Goal: Task Accomplishment & Management: Use online tool/utility

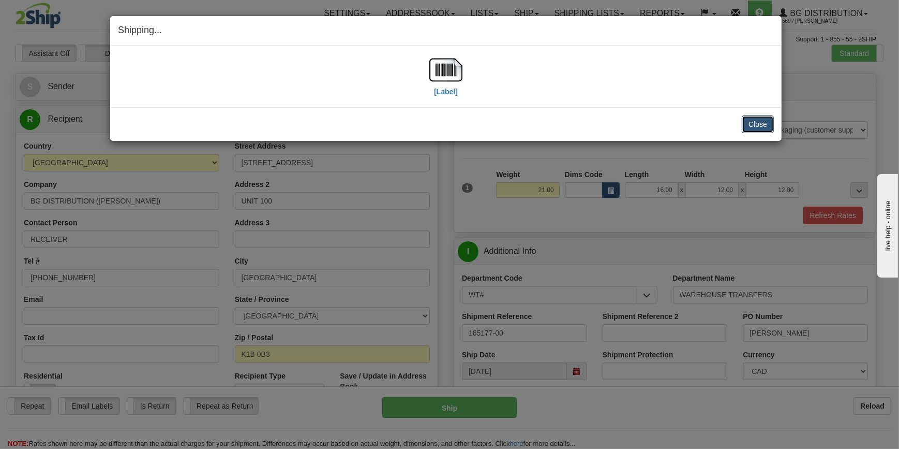
click at [768, 124] on button "Close" at bounding box center [758, 124] width 32 height 18
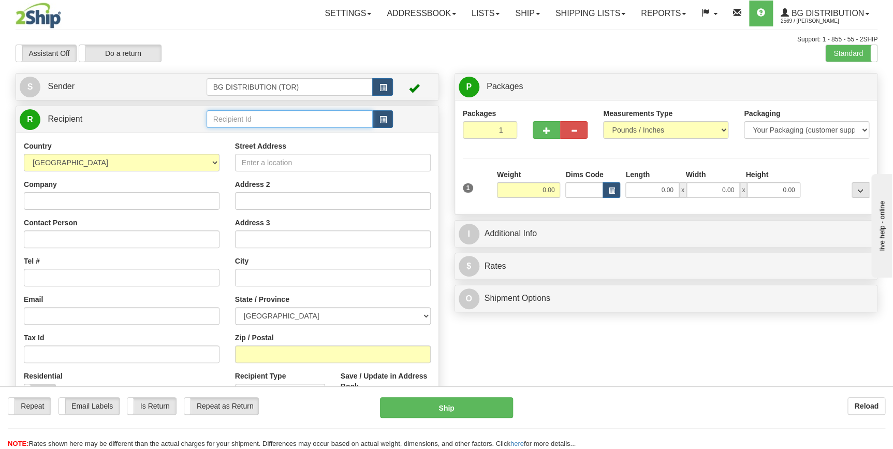
click at [257, 119] on input "text" at bounding box center [289, 119] width 167 height 18
click at [248, 131] on div "60123" at bounding box center [287, 135] width 156 height 11
type input "60123"
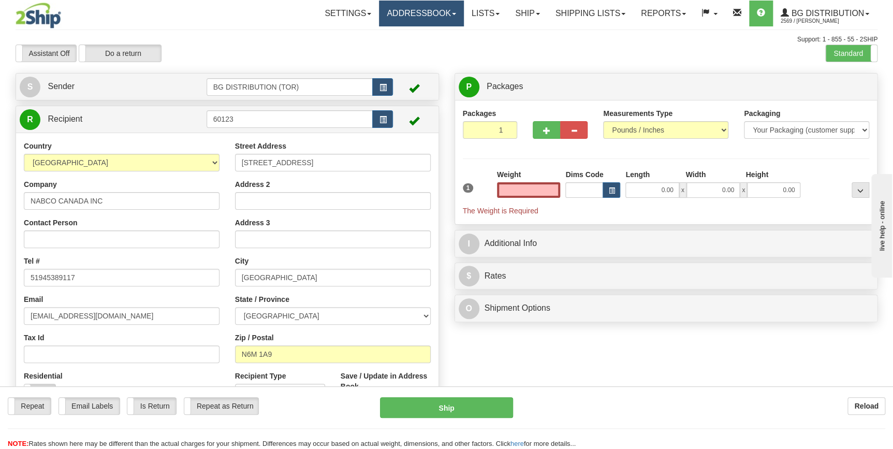
type input "0.00"
click at [535, 189] on input "0.00" at bounding box center [529, 190] width 64 height 16
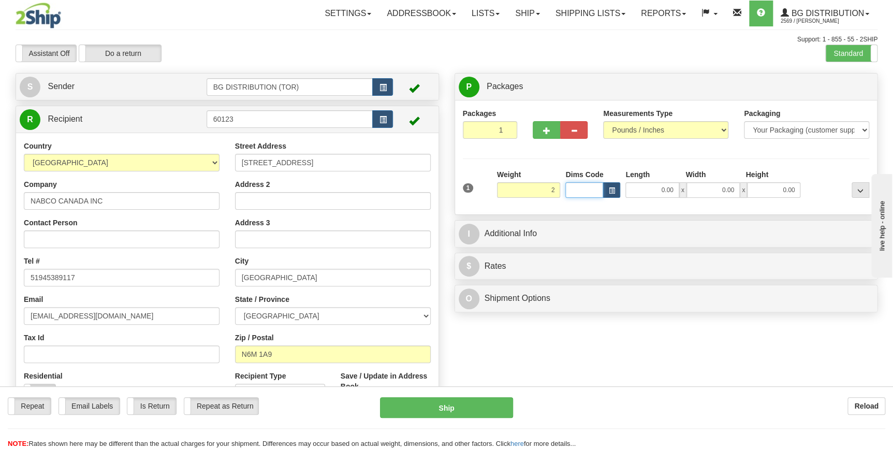
type input "2.00"
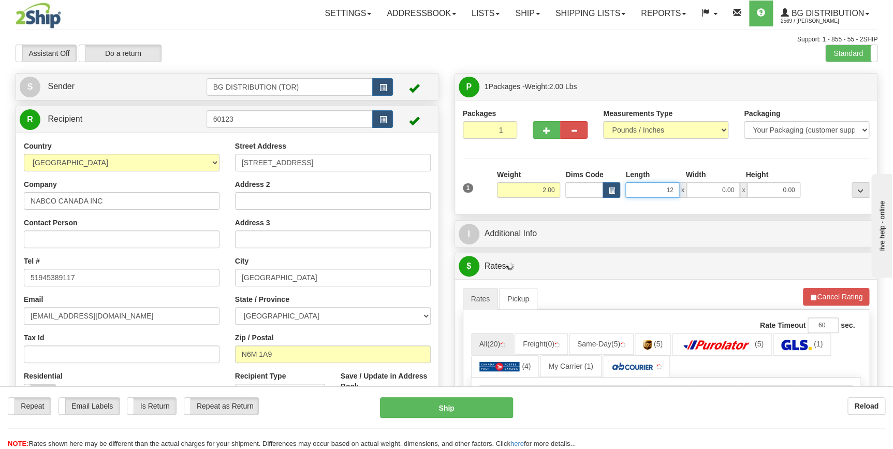
type input "12.00"
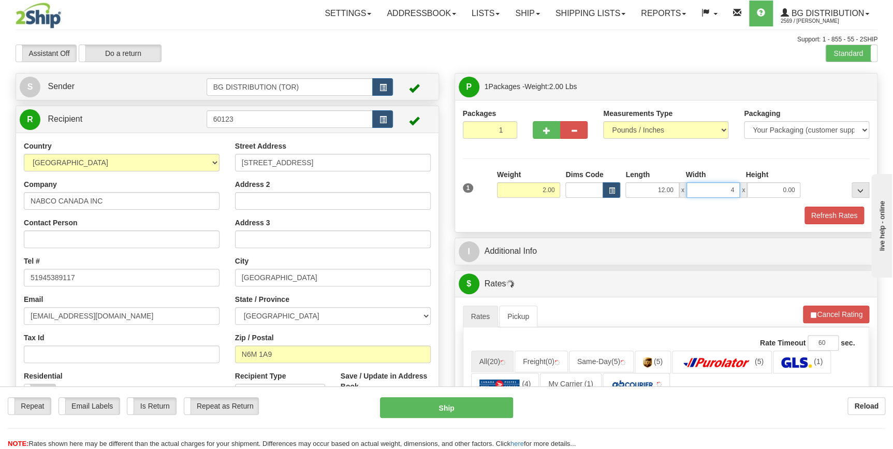
type input "4.00"
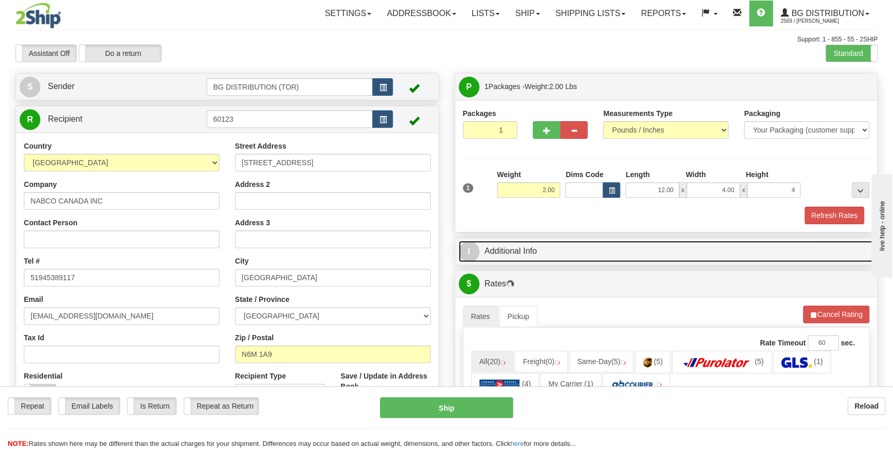
type input "4.00"
click at [525, 248] on link "I Additional Info" at bounding box center [665, 251] width 415 height 21
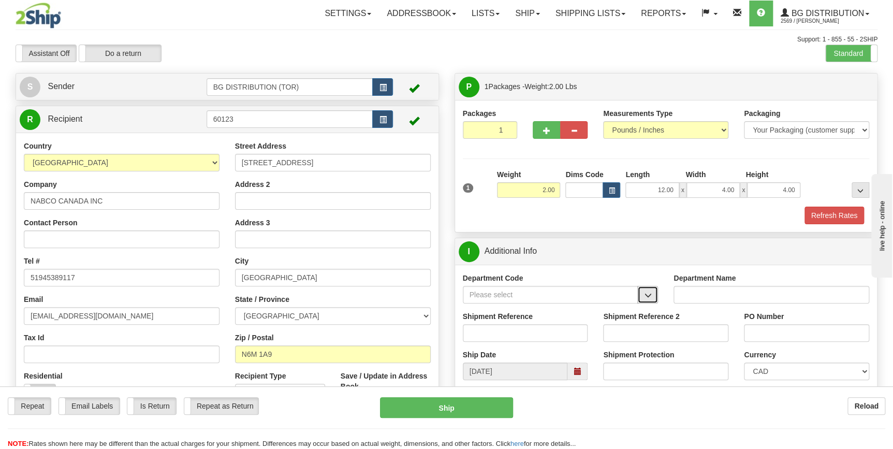
click at [642, 292] on button "button" at bounding box center [647, 295] width 21 height 18
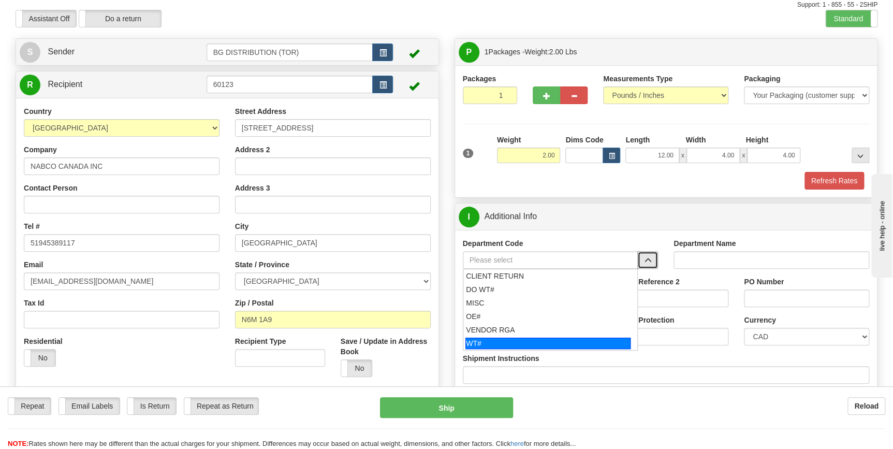
scroll to position [94, 0]
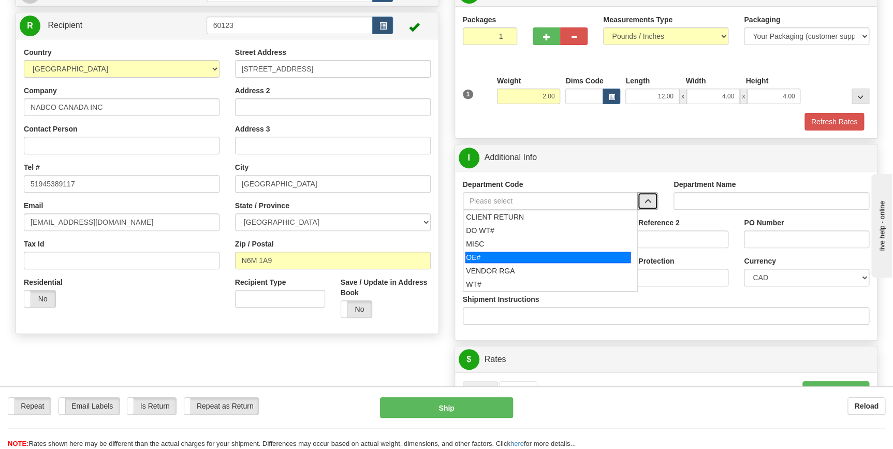
click at [514, 254] on div "OE#" at bounding box center [547, 257] width 165 height 11
type input "OE#"
type input "ORDERS"
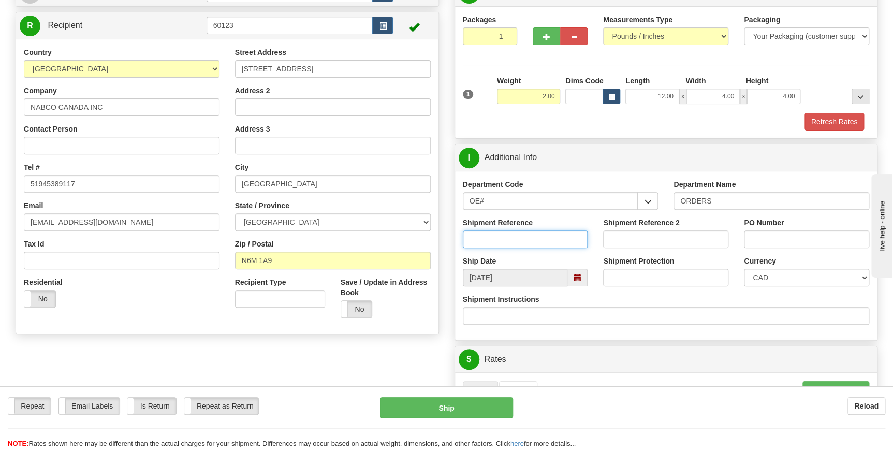
click at [508, 243] on input "Shipment Reference" at bounding box center [525, 239] width 125 height 18
type input "70182915-00"
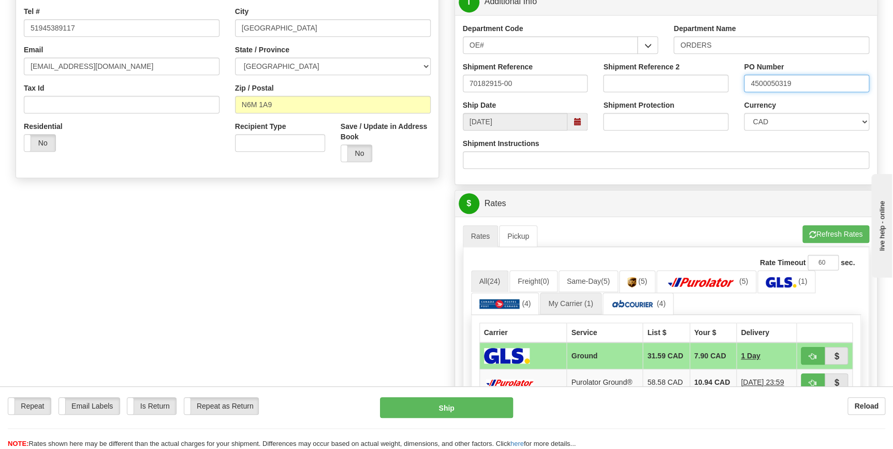
scroll to position [282, 0]
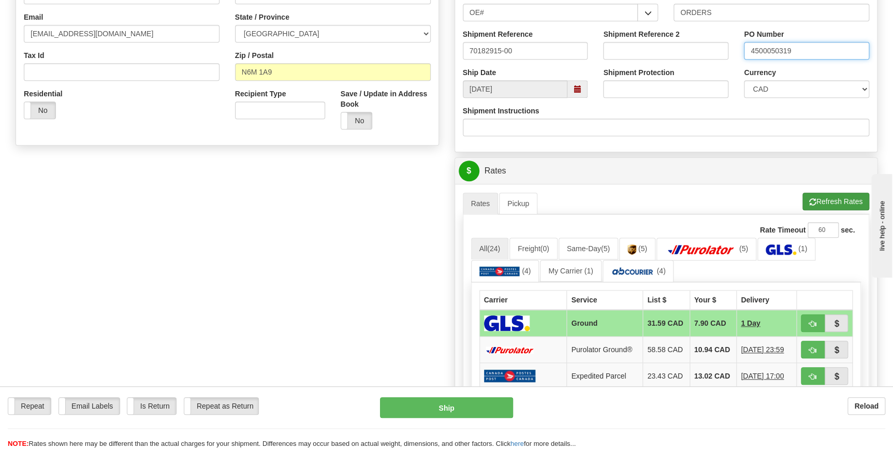
type input "4500050319"
click at [836, 195] on button "Refresh Rates" at bounding box center [835, 202] width 67 height 18
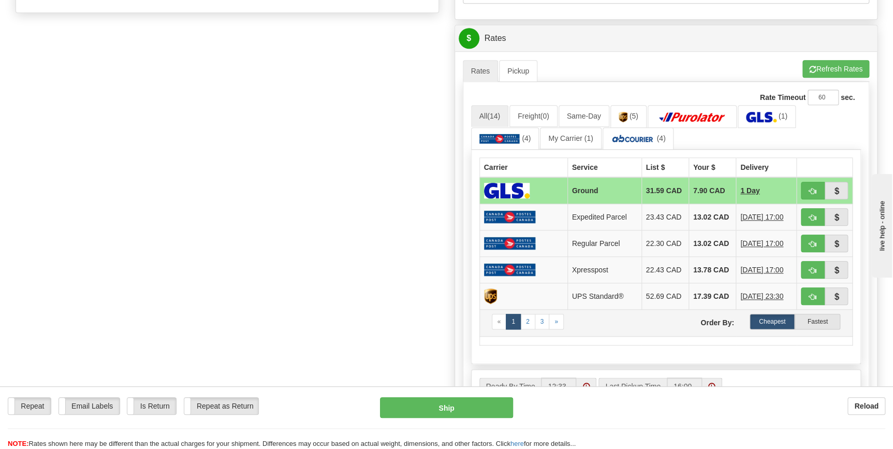
scroll to position [470, 0]
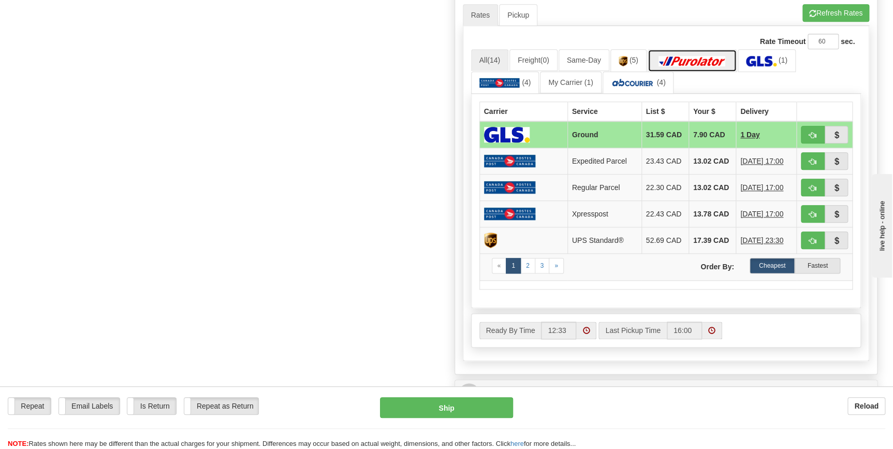
click at [696, 56] on img at bounding box center [692, 61] width 72 height 10
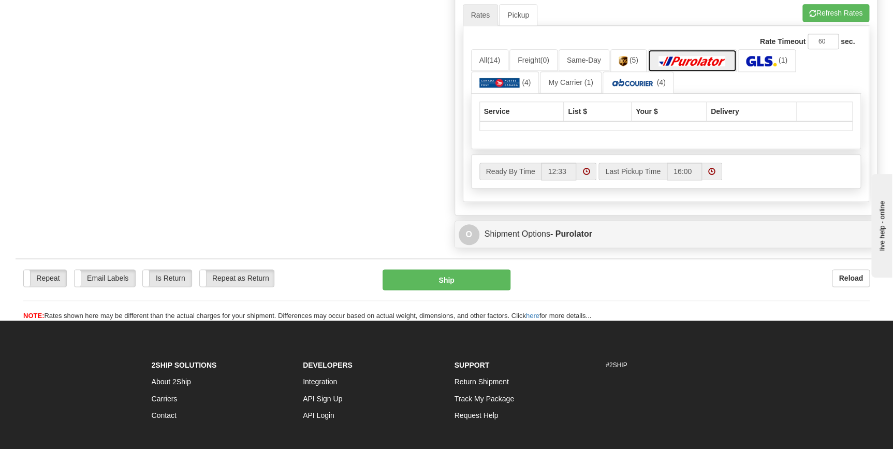
click at [695, 57] on img at bounding box center [692, 61] width 72 height 10
click at [820, 13] on button "Refresh Rates" at bounding box center [835, 13] width 67 height 18
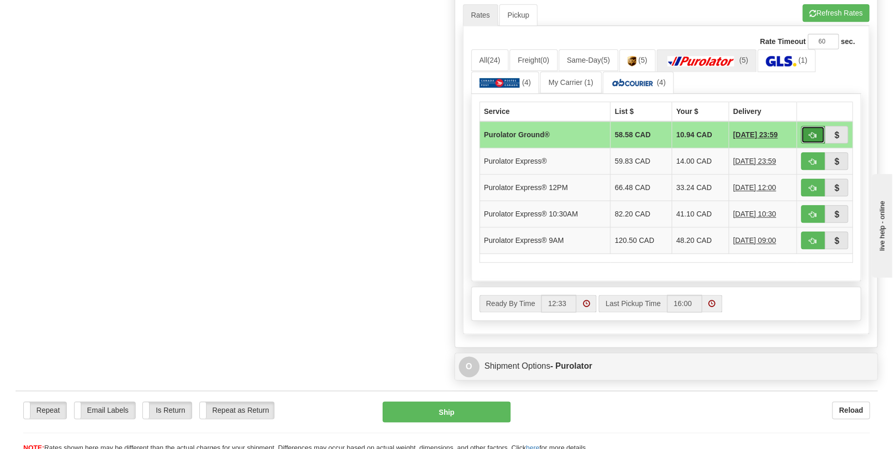
click at [810, 132] on span "button" at bounding box center [812, 135] width 7 height 7
type input "260"
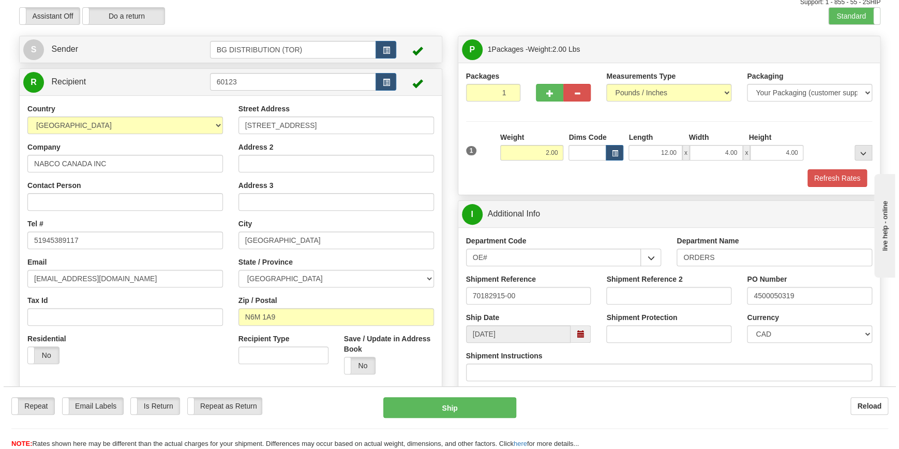
scroll to position [0, 0]
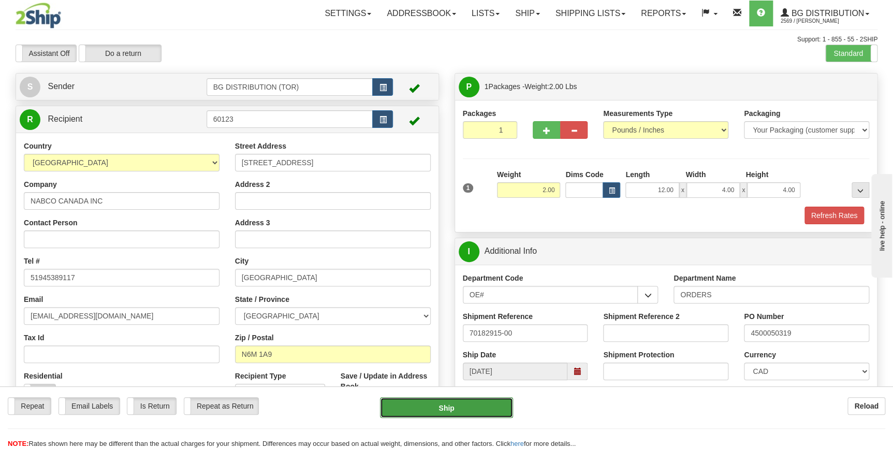
click at [462, 404] on button "Ship" at bounding box center [446, 407] width 133 height 21
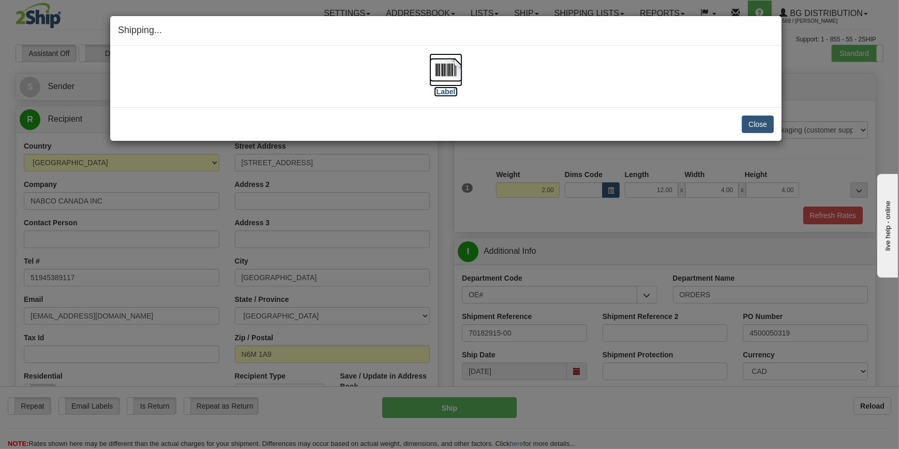
click at [436, 88] on label "[Label]" at bounding box center [446, 91] width 24 height 10
click at [763, 121] on button "Close" at bounding box center [758, 124] width 32 height 18
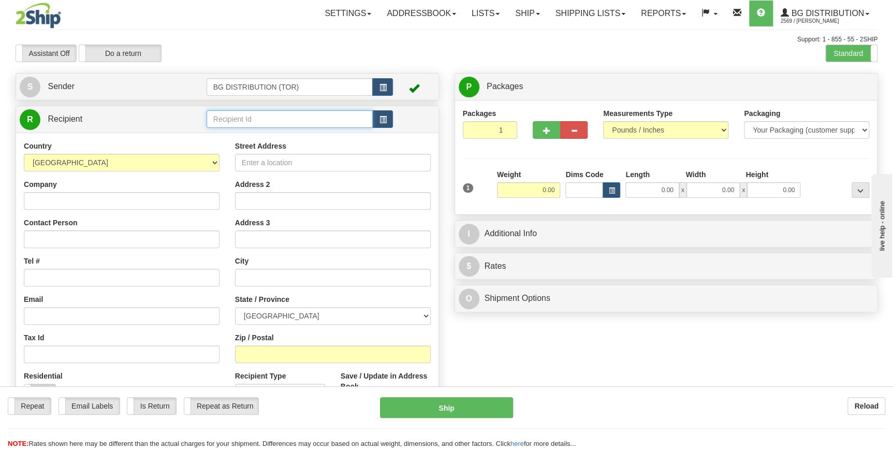
click at [230, 114] on input "text" at bounding box center [289, 119] width 167 height 18
click at [232, 129] on li "60007" at bounding box center [290, 135] width 166 height 13
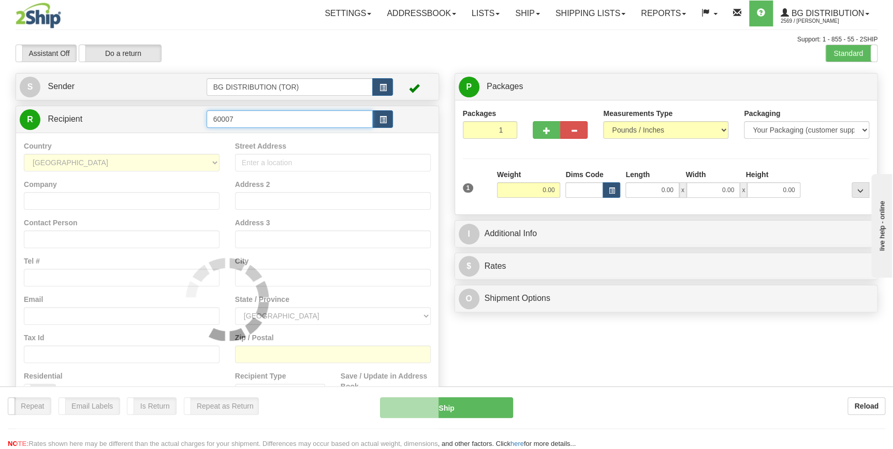
type input "60007"
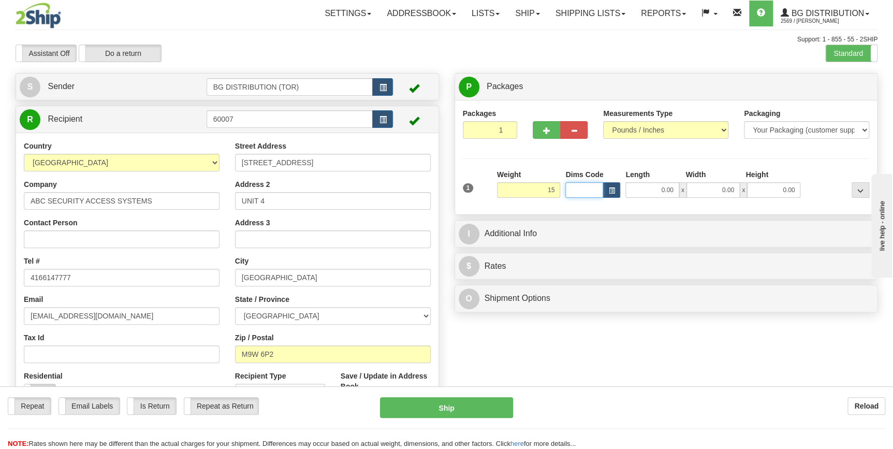
type input "15.00"
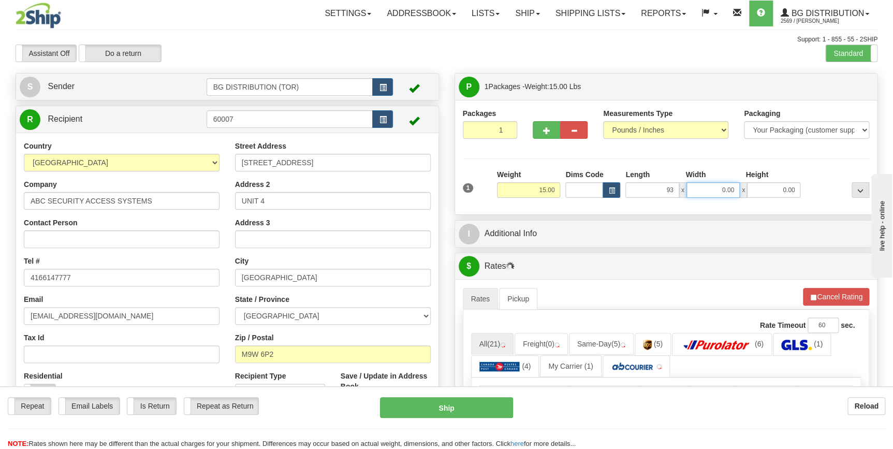
type input "93.00"
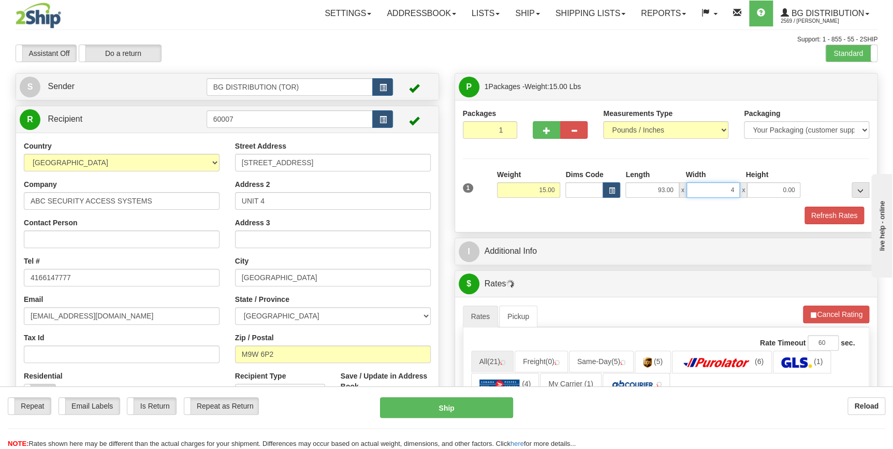
type input "4.00"
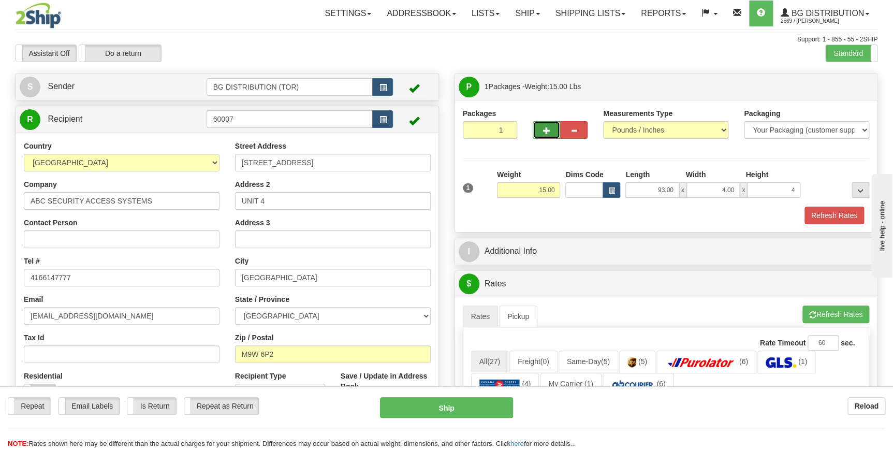
type input "4.00"
click at [543, 130] on span "button" at bounding box center [546, 130] width 7 height 7
type input "2"
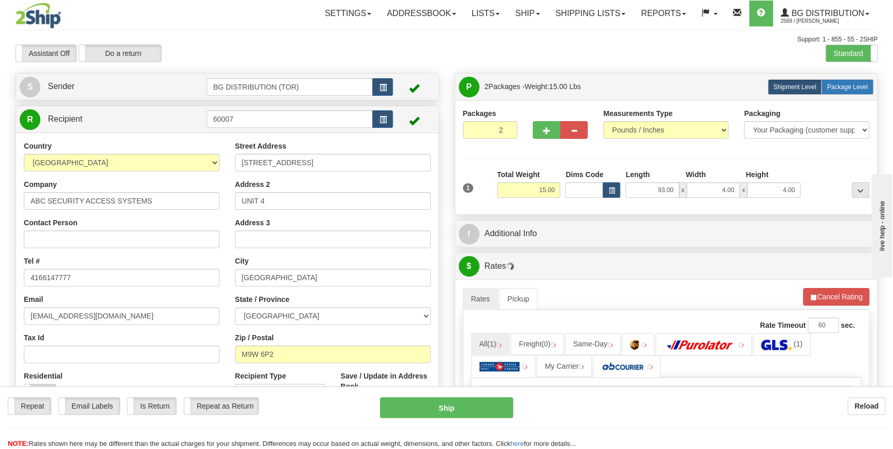
click at [848, 85] on span "Package Level" at bounding box center [846, 86] width 41 height 7
radio input "true"
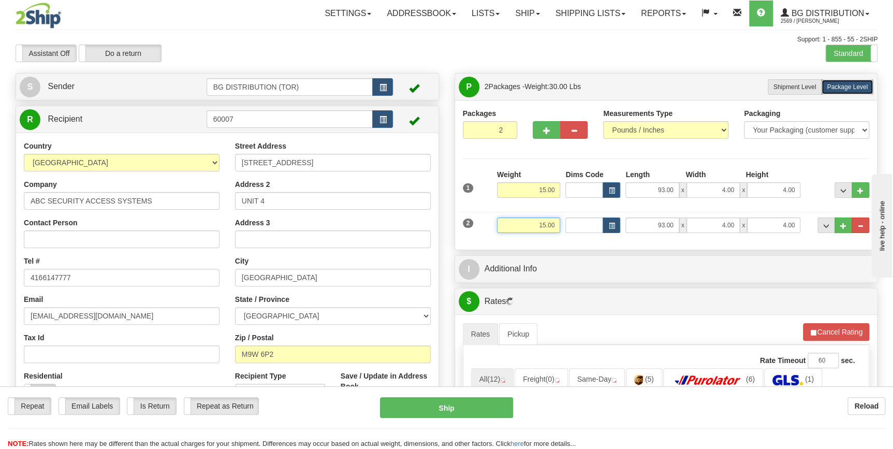
click at [535, 226] on input "15.00" at bounding box center [529, 225] width 64 height 16
type input "2.00"
type input "10.00"
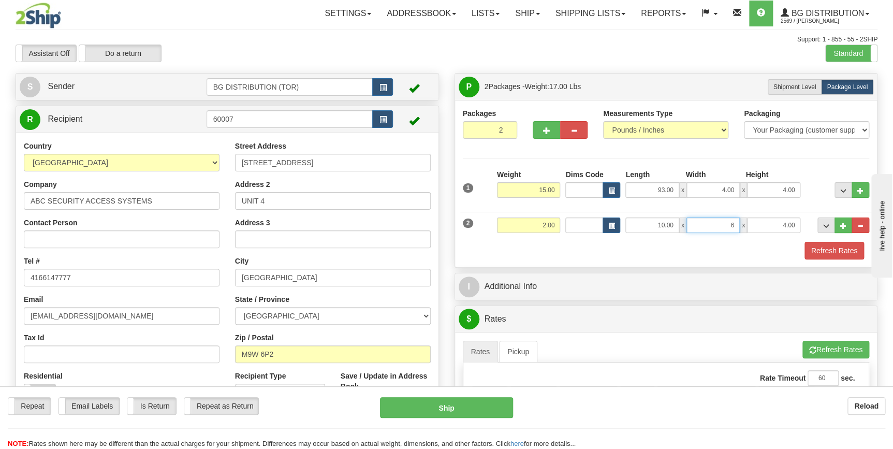
type input "6.00"
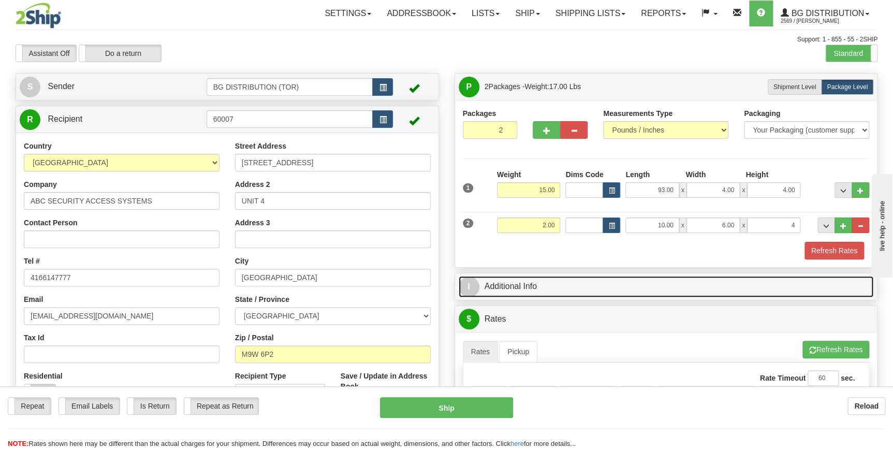
type input "4.00"
click at [557, 288] on link "I Additional Info" at bounding box center [665, 286] width 415 height 21
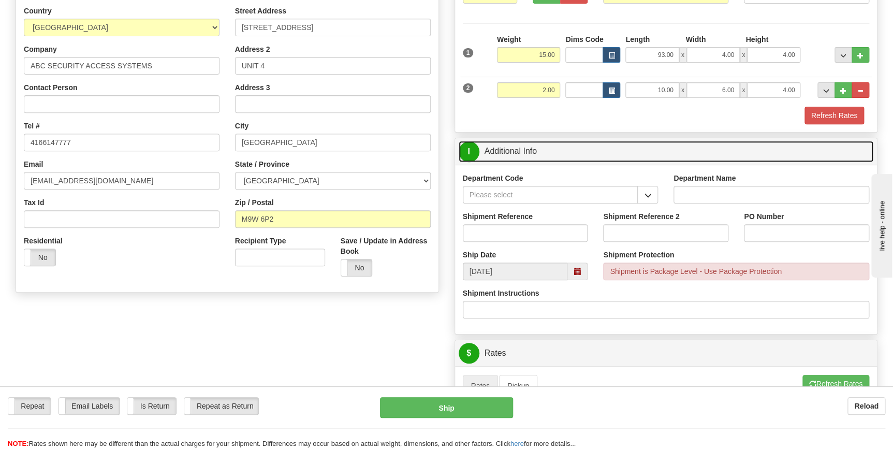
scroll to position [141, 0]
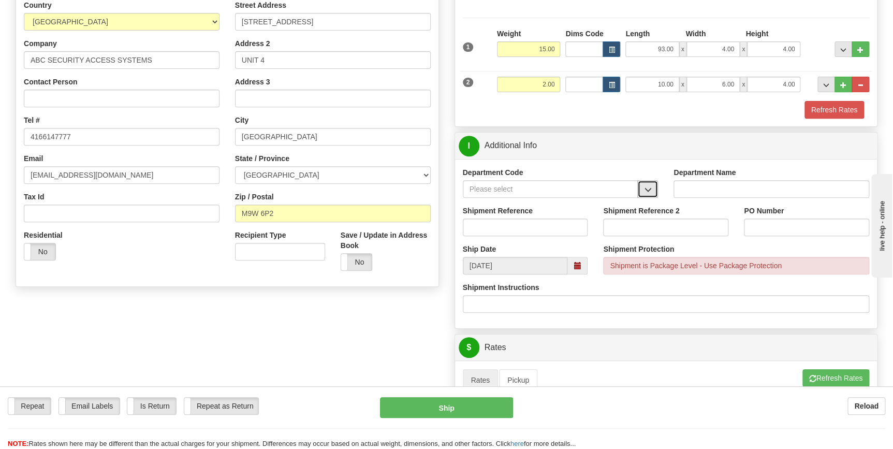
click at [642, 188] on button "button" at bounding box center [647, 189] width 21 height 18
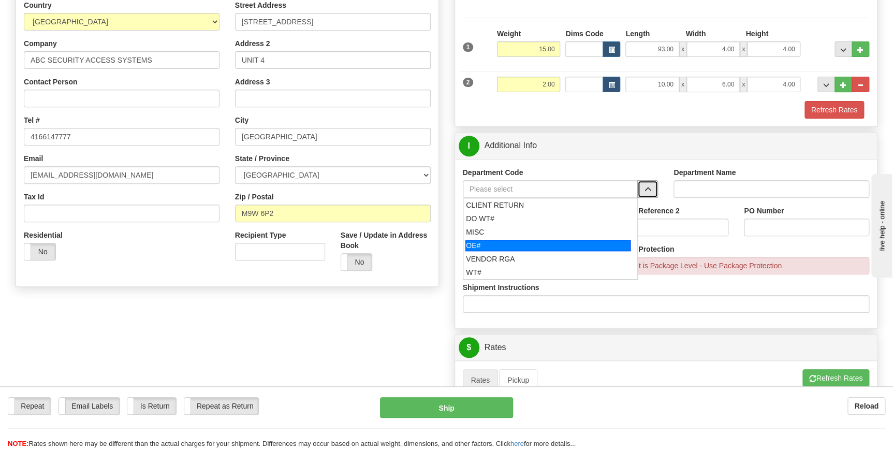
click at [568, 241] on div "OE#" at bounding box center [547, 245] width 165 height 11
type input "OE#"
type input "ORDERS"
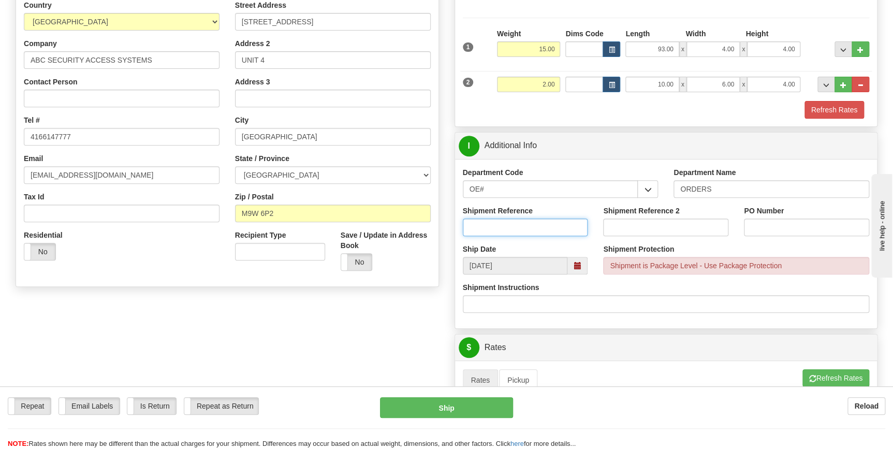
click at [529, 222] on input "Shipment Reference" at bounding box center [525, 227] width 125 height 18
type input "70182845-00"
click at [759, 223] on input "PO Number" at bounding box center [806, 227] width 125 height 18
type input "69615"
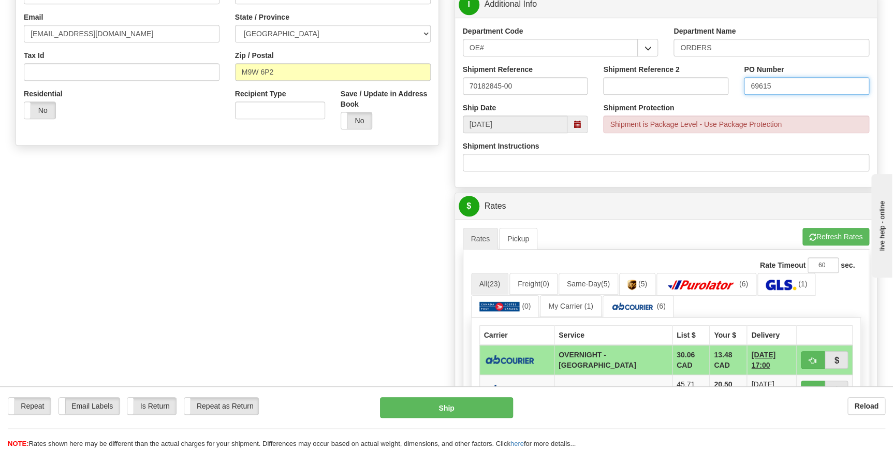
scroll to position [376, 0]
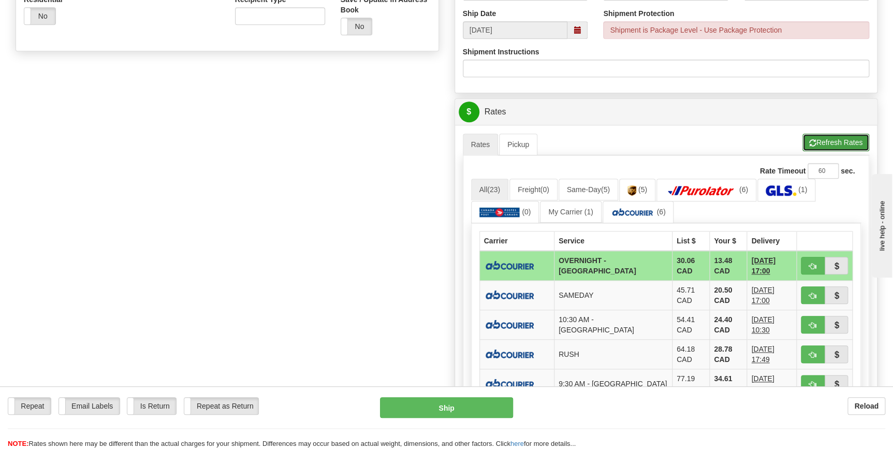
click at [832, 143] on button "Refresh Rates" at bounding box center [835, 143] width 67 height 18
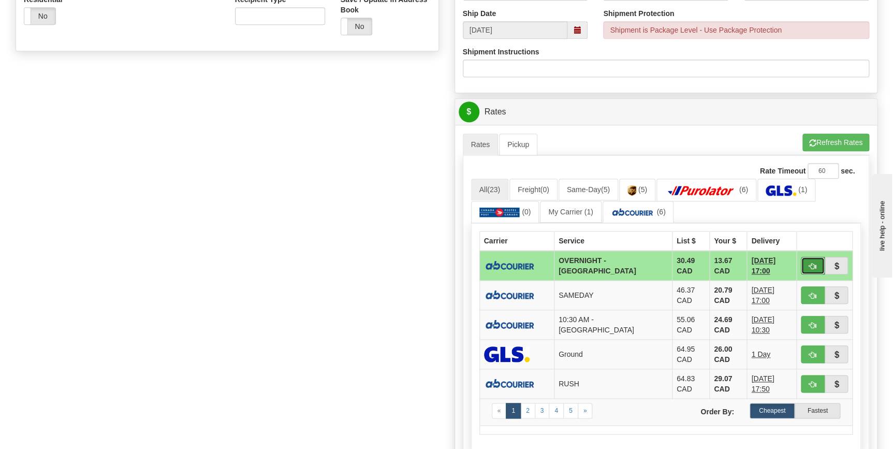
click at [809, 264] on span "button" at bounding box center [812, 266] width 7 height 7
type input "4"
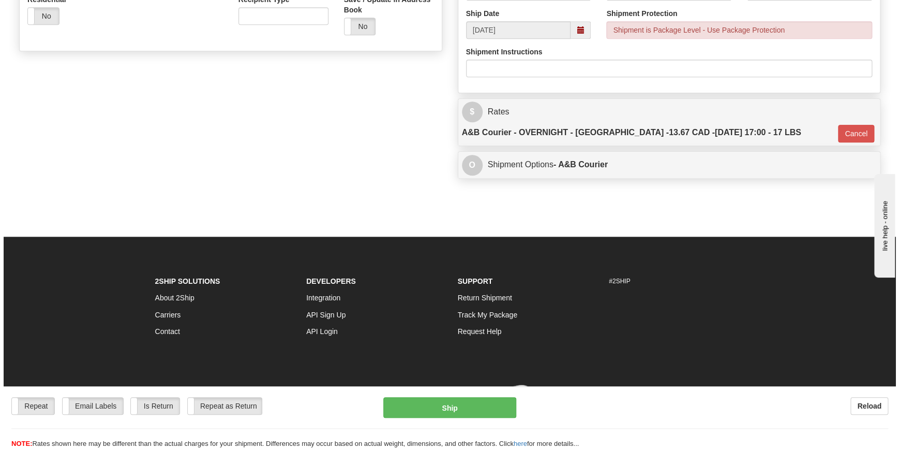
scroll to position [366, 0]
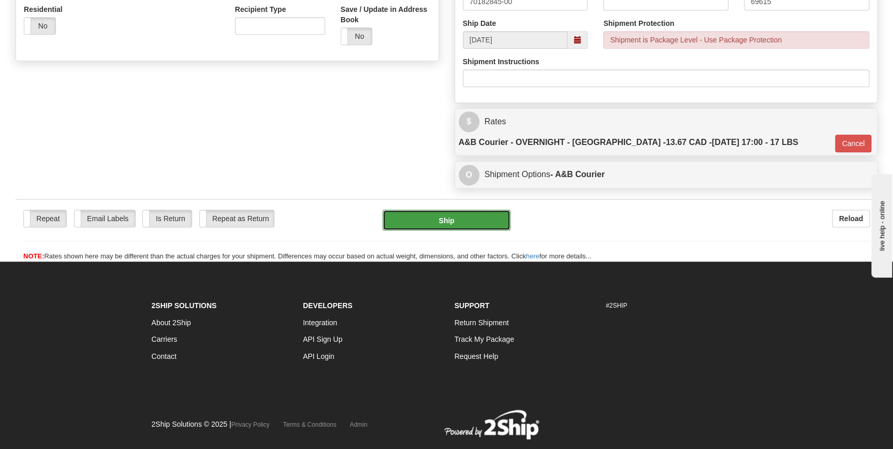
click at [467, 210] on button "Ship" at bounding box center [446, 220] width 128 height 21
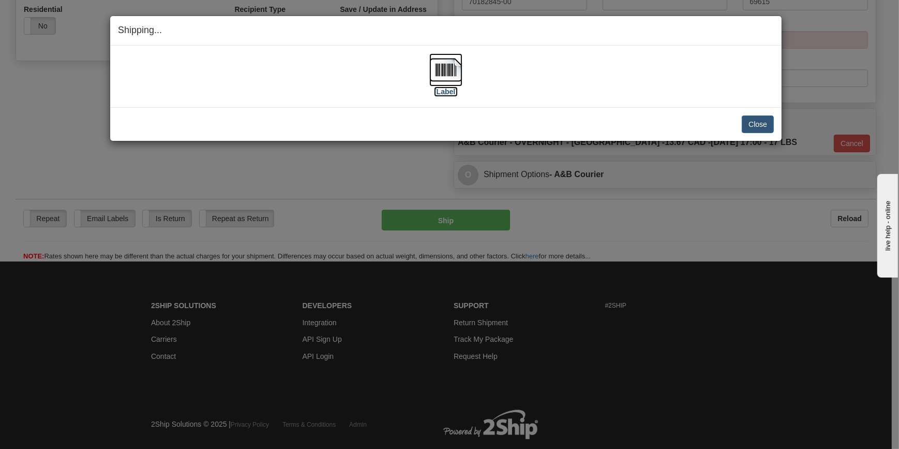
click at [444, 90] on label "[Label]" at bounding box center [446, 91] width 24 height 10
click at [760, 119] on button "Close" at bounding box center [758, 124] width 32 height 18
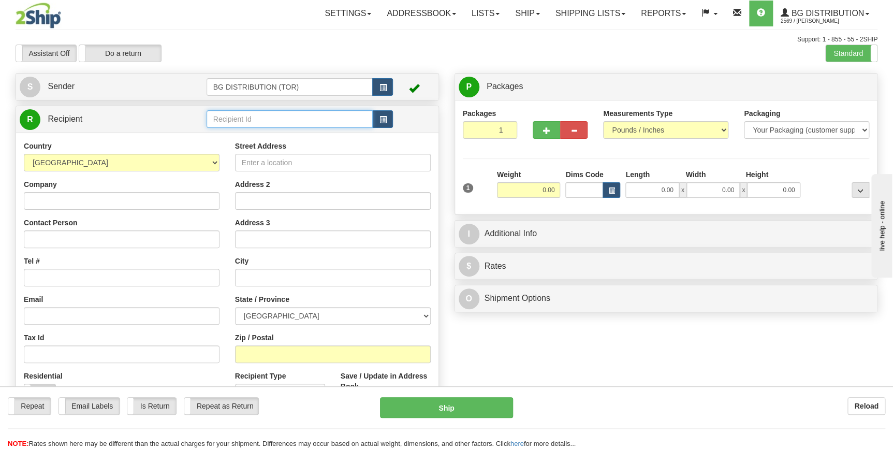
click at [298, 128] on input "text" at bounding box center [289, 119] width 167 height 18
click at [290, 136] on div "60018" at bounding box center [287, 135] width 156 height 11
type input "60018"
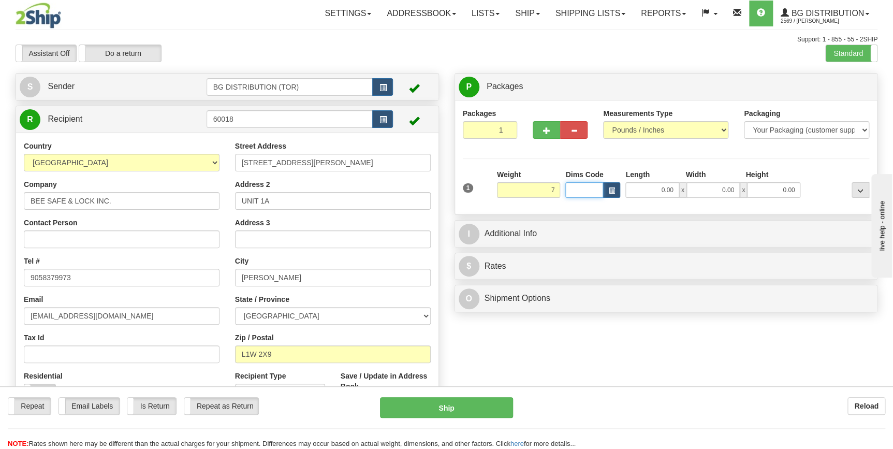
type input "7.00"
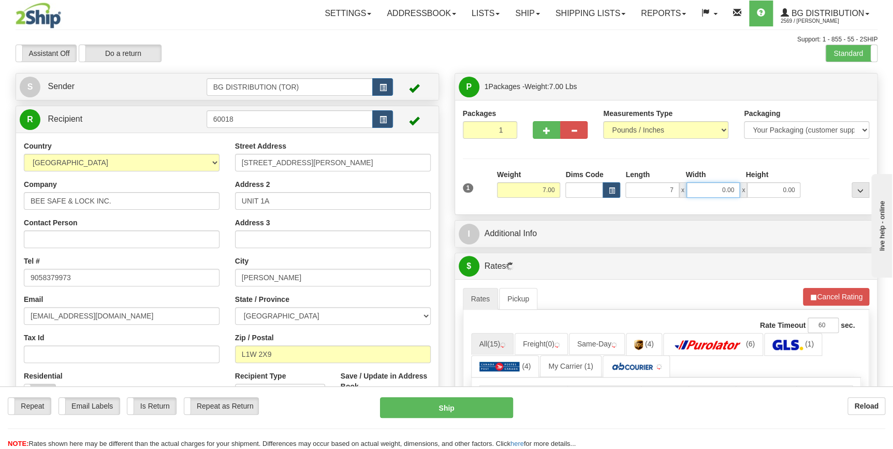
type input "7.00"
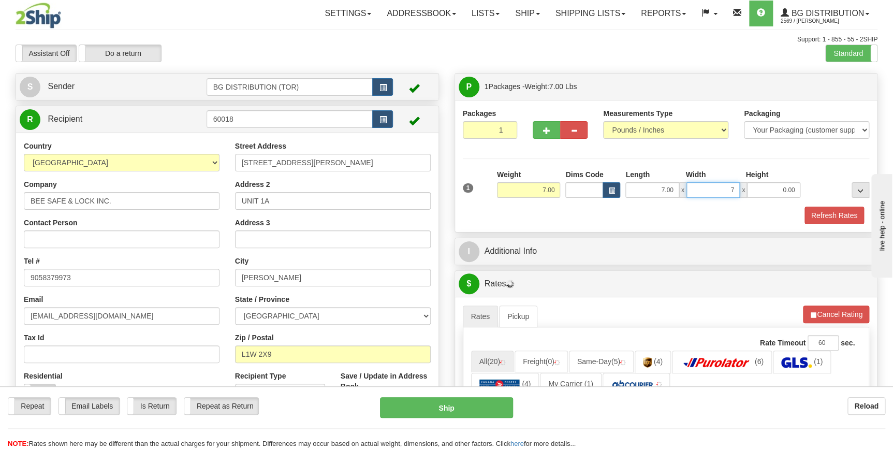
type input "7.00"
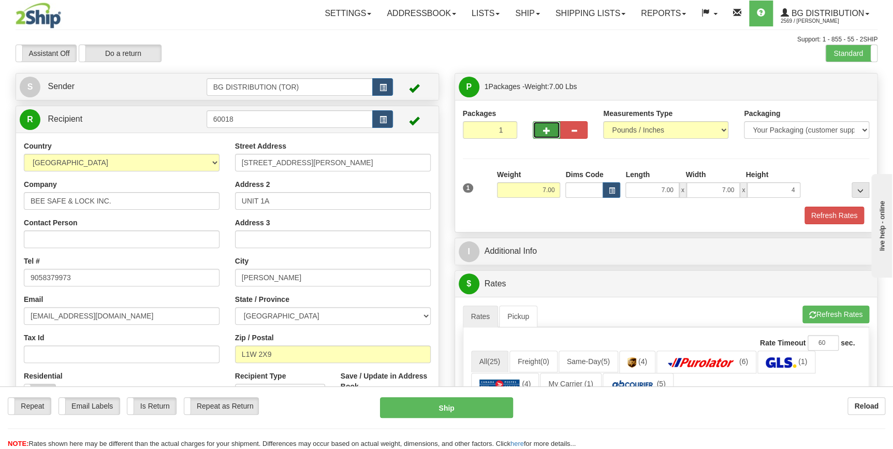
type input "4.00"
click at [546, 128] on span "button" at bounding box center [546, 130] width 7 height 7
type input "2"
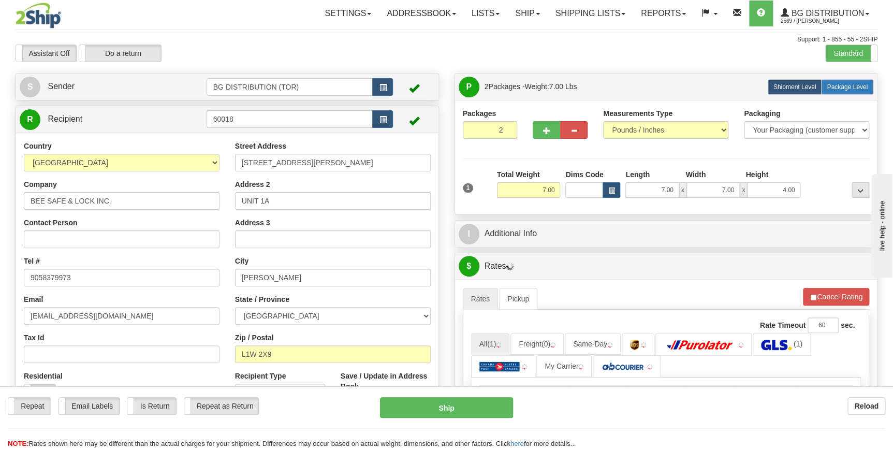
click at [841, 85] on span "Package Level" at bounding box center [846, 86] width 41 height 7
radio input "true"
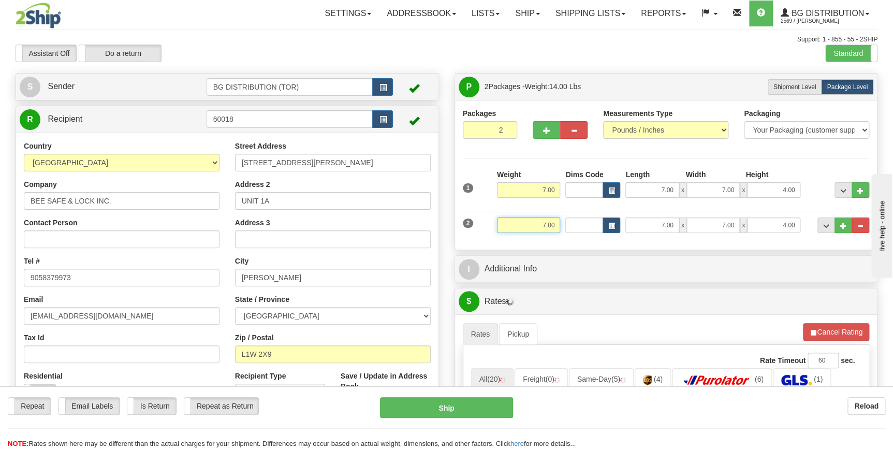
click at [537, 223] on input "7.00" at bounding box center [529, 225] width 64 height 16
type input "15.00"
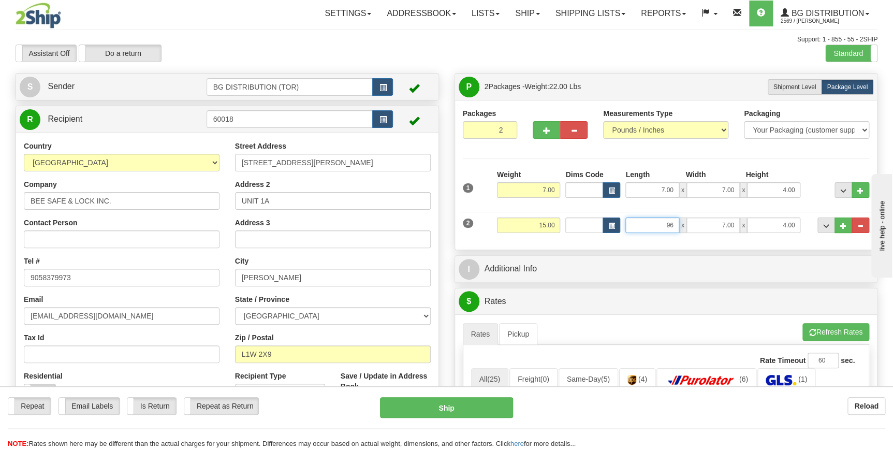
type input "96.00"
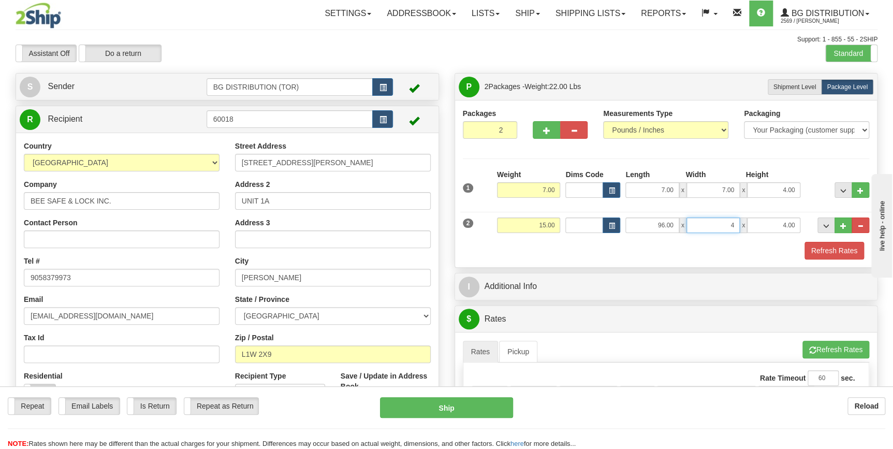
type input "4.00"
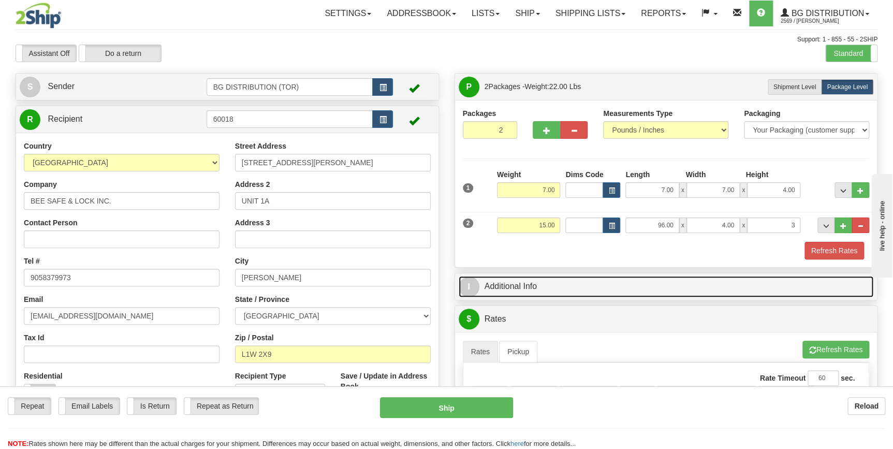
type input "3.00"
click at [543, 282] on link "I Additional Info" at bounding box center [665, 286] width 415 height 21
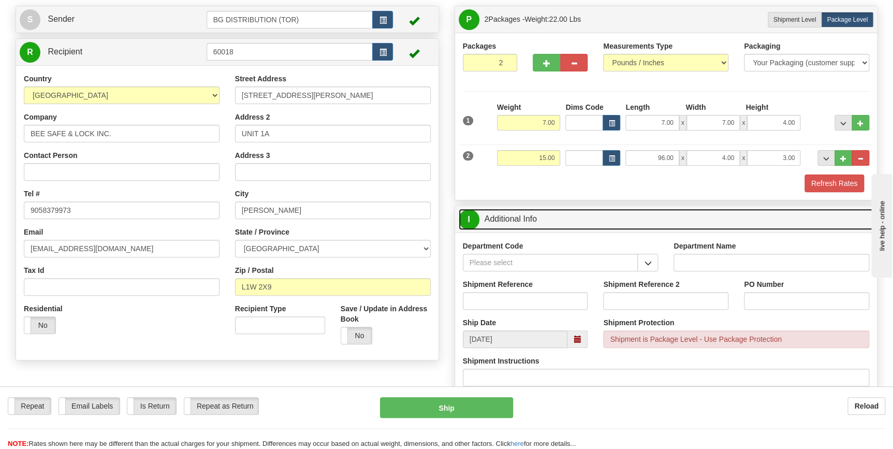
scroll to position [141, 0]
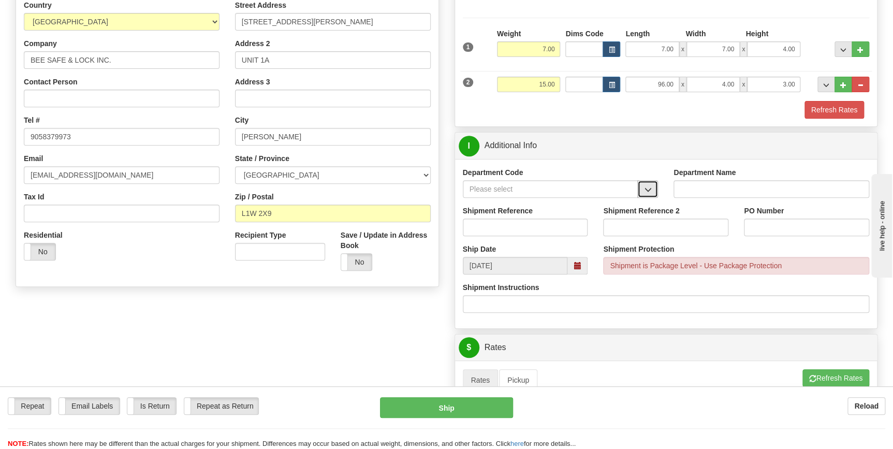
click at [645, 186] on span "button" at bounding box center [647, 189] width 7 height 7
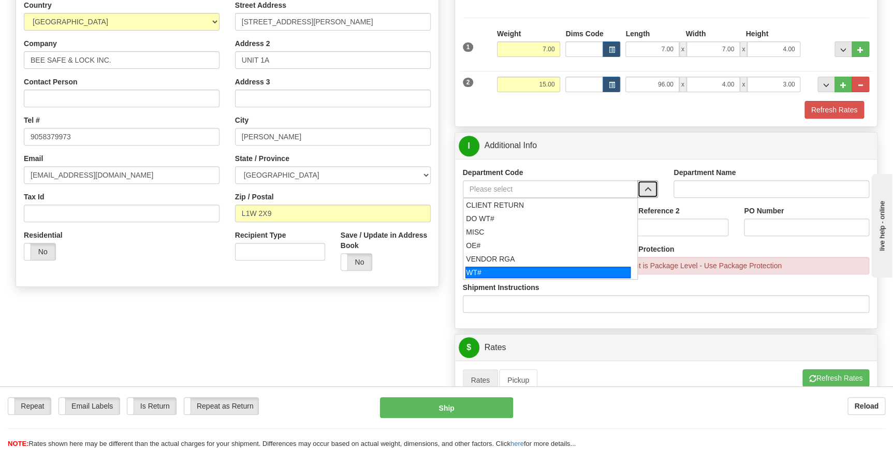
click at [482, 270] on div "WT#" at bounding box center [547, 272] width 165 height 11
type input "WT#"
type input "WAREHOUSE TRANSFERS"
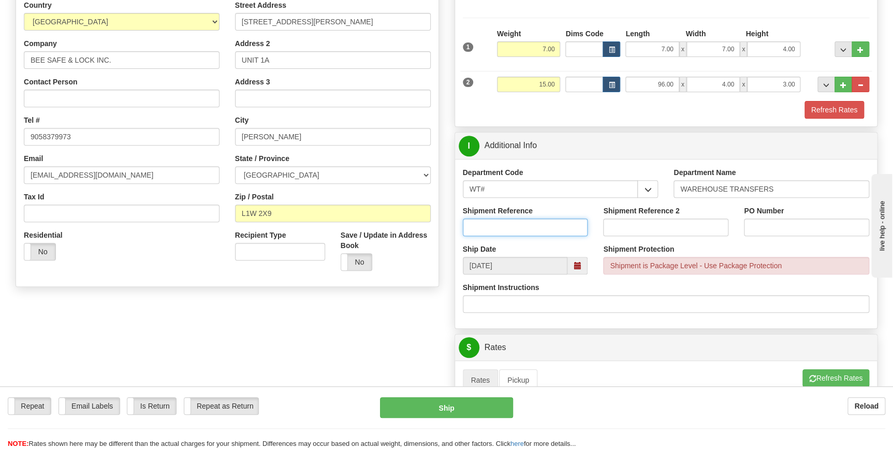
click at [500, 232] on input "Shipment Reference" at bounding box center [525, 227] width 125 height 18
type input "70182851-00"
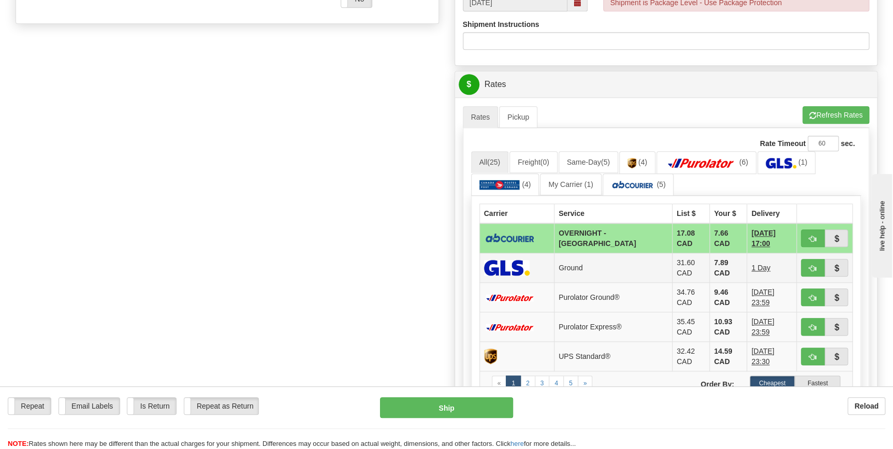
scroll to position [470, 0]
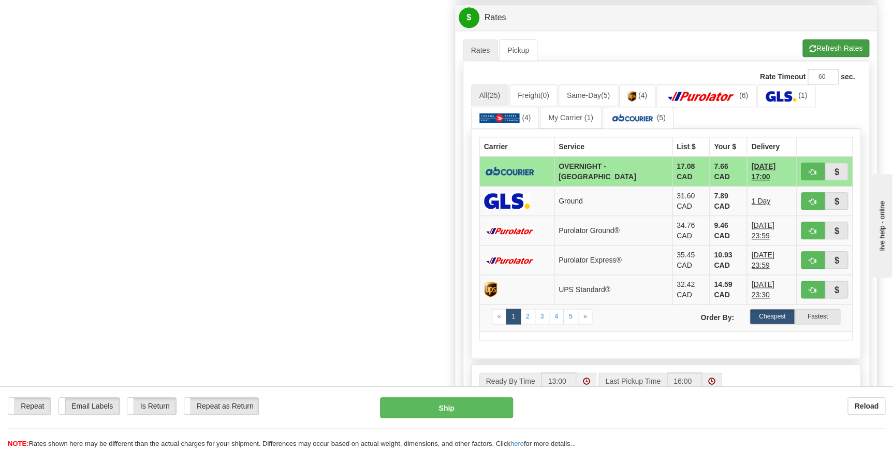
type input "sI54"
click at [838, 48] on button "Refresh Rates" at bounding box center [835, 48] width 67 height 18
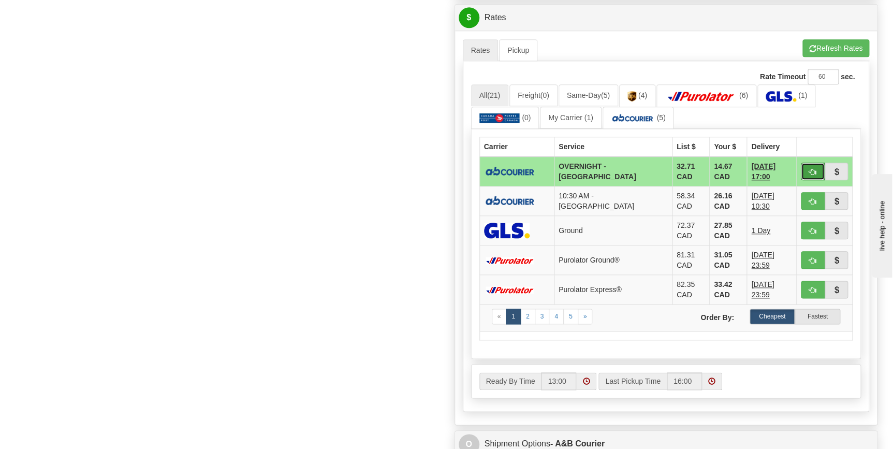
click at [818, 166] on button "button" at bounding box center [813, 171] width 24 height 18
type input "4"
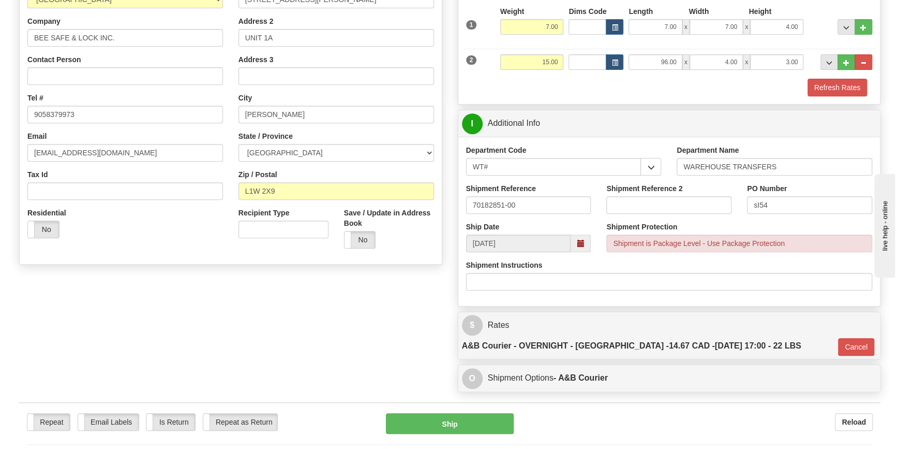
scroll to position [184, 0]
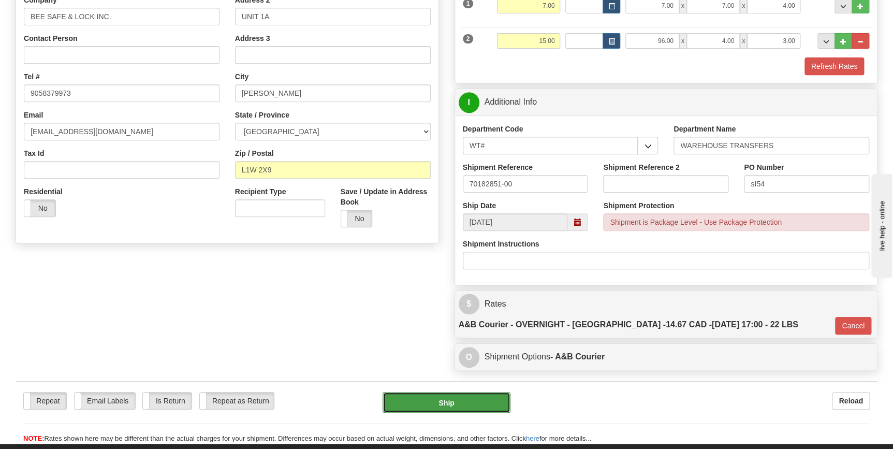
click at [419, 392] on button "Ship" at bounding box center [446, 402] width 128 height 21
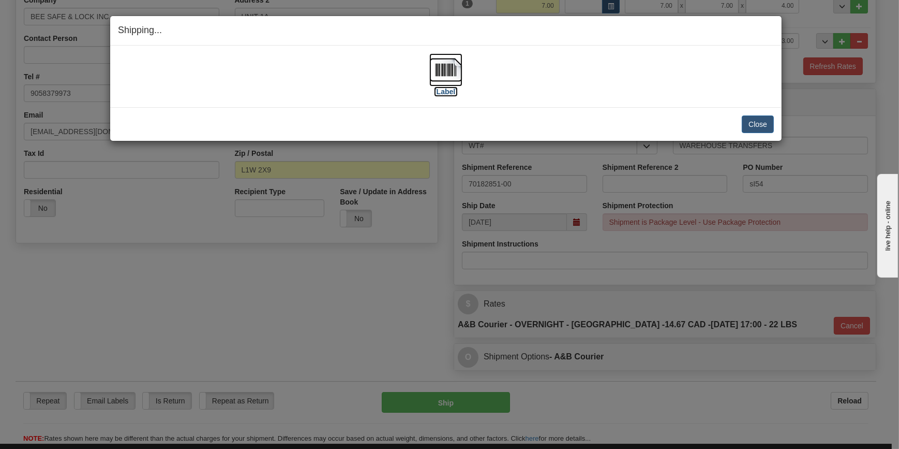
click at [451, 89] on label "[Label]" at bounding box center [446, 91] width 24 height 10
click at [769, 124] on button "Close" at bounding box center [758, 124] width 32 height 18
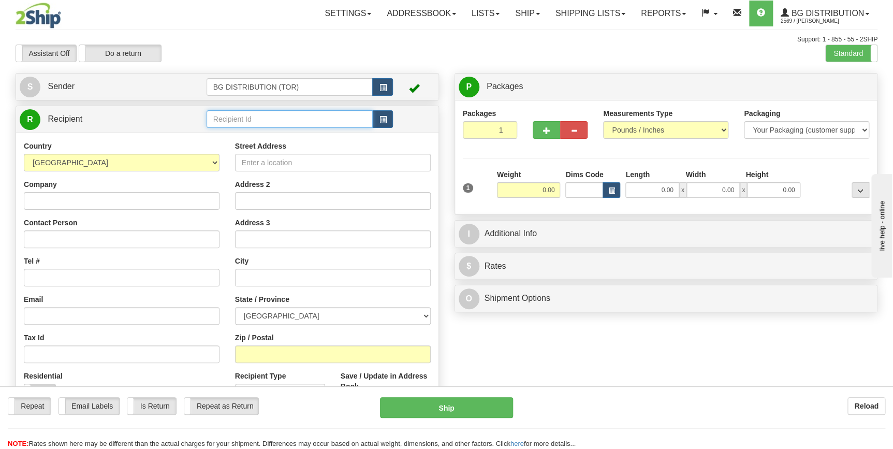
click at [244, 126] on input "text" at bounding box center [289, 119] width 167 height 18
click at [244, 132] on div "60175" at bounding box center [287, 135] width 156 height 11
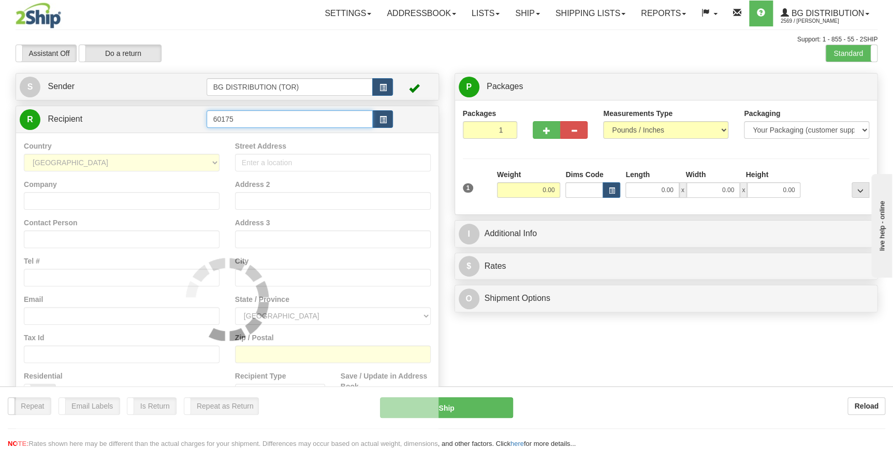
type input "60175"
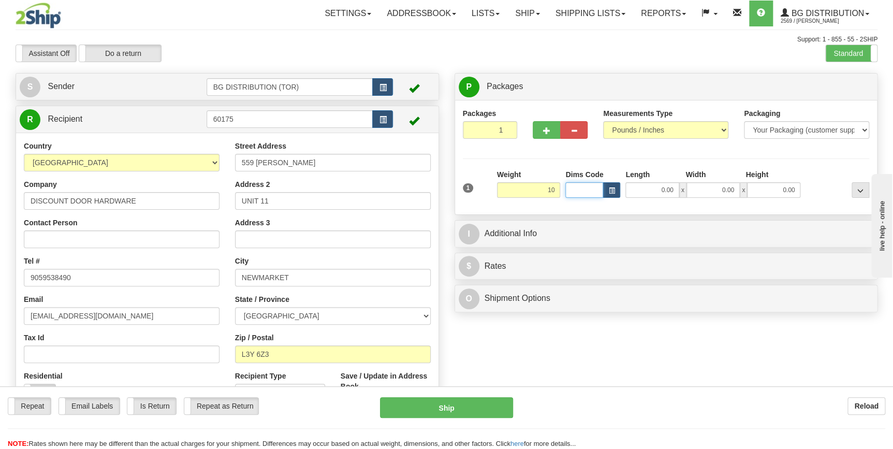
type input "10.00"
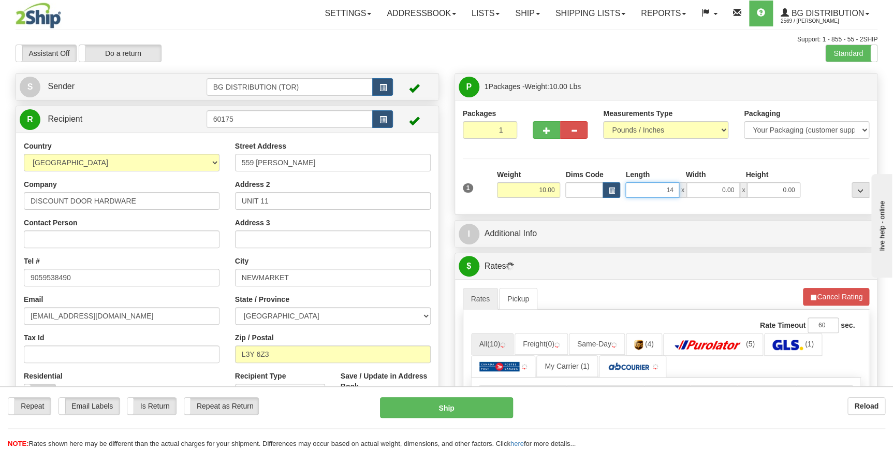
type input "14.00"
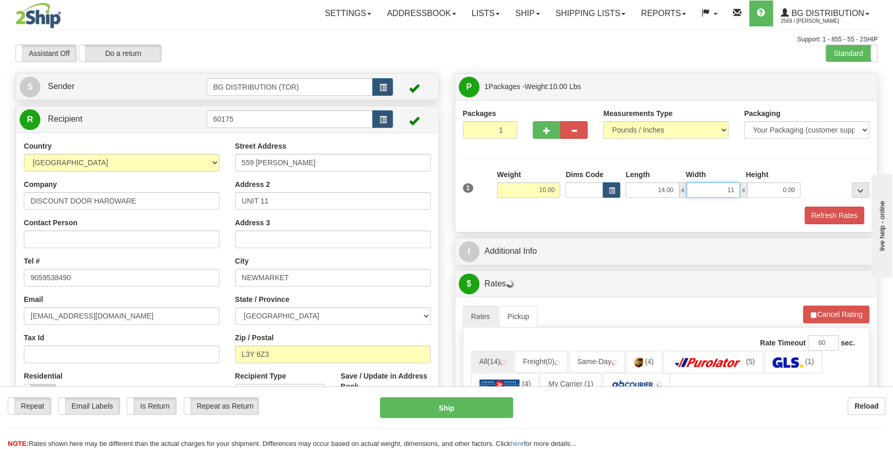
type input "11.00"
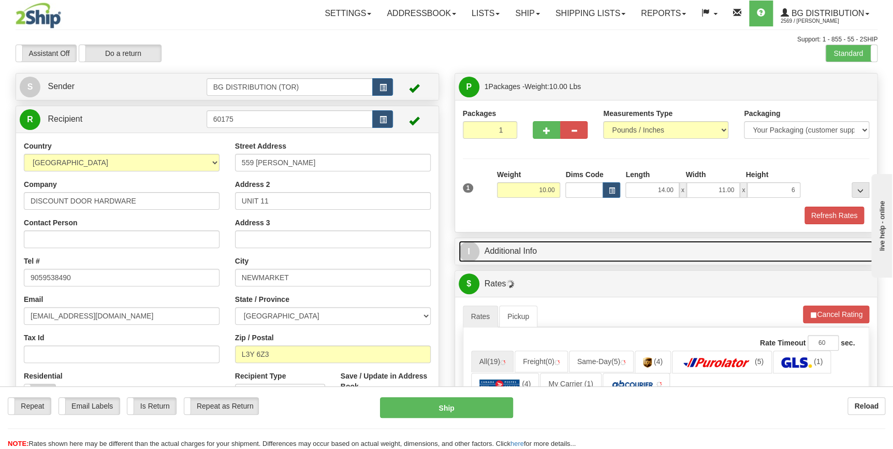
type input "6.00"
click at [526, 251] on link "I Additional Info" at bounding box center [665, 251] width 415 height 21
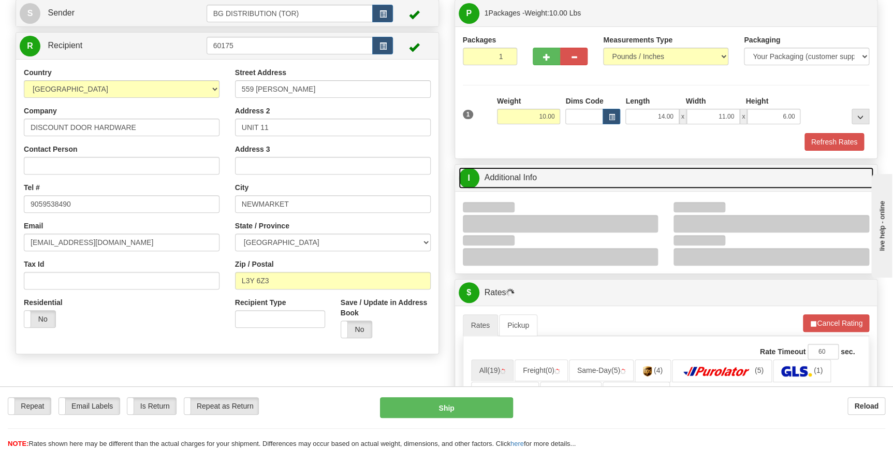
scroll to position [94, 0]
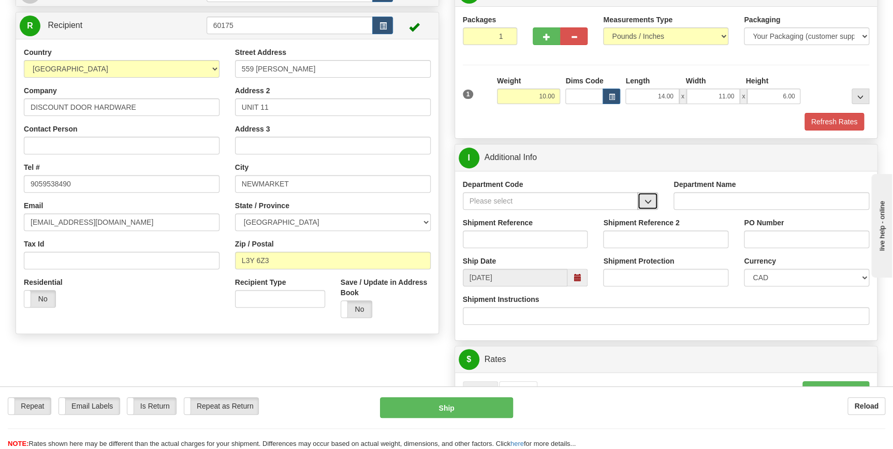
click at [652, 197] on button "button" at bounding box center [647, 201] width 21 height 18
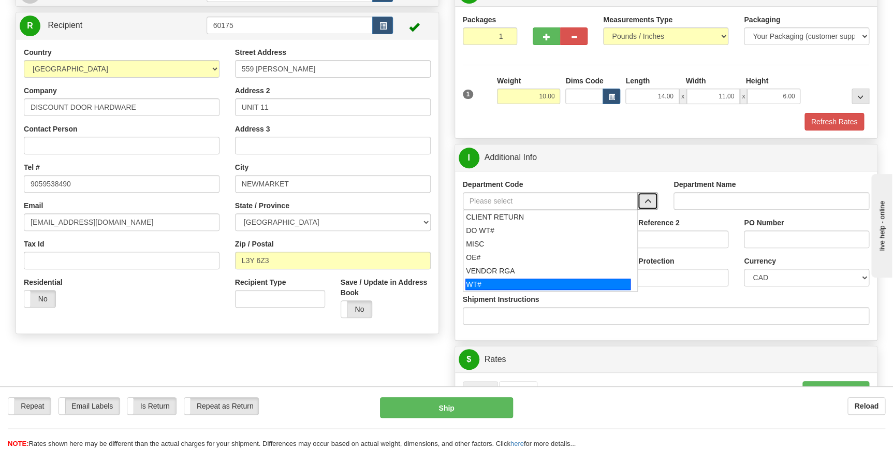
click at [530, 283] on div "WT#" at bounding box center [547, 283] width 165 height 11
type input "WT#"
type input "WAREHOUSE TRANSFERS"
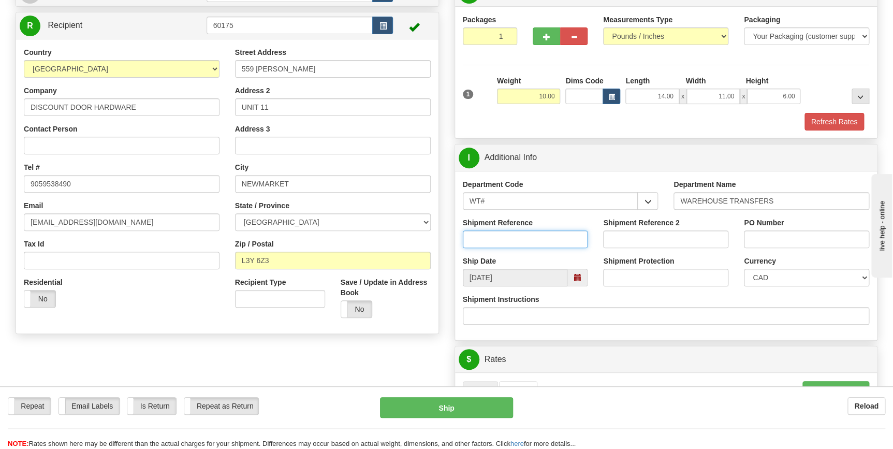
click at [550, 237] on input "Shipment Reference" at bounding box center [525, 239] width 125 height 18
type input "70183013-00"
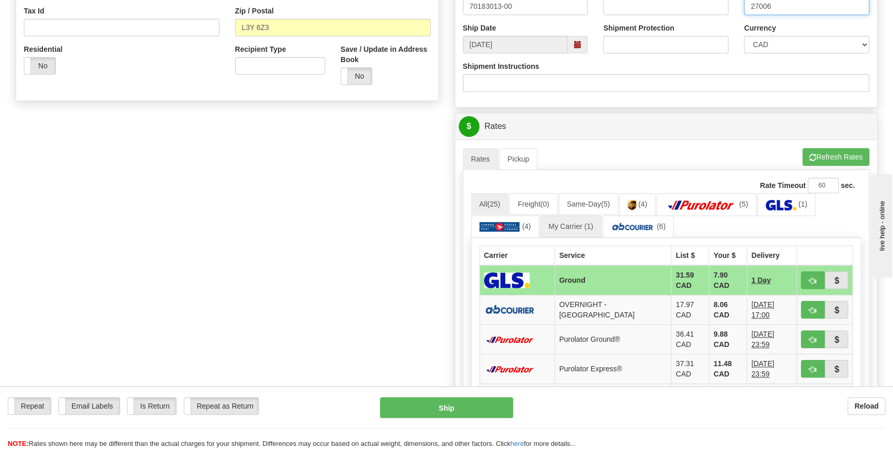
scroll to position [329, 0]
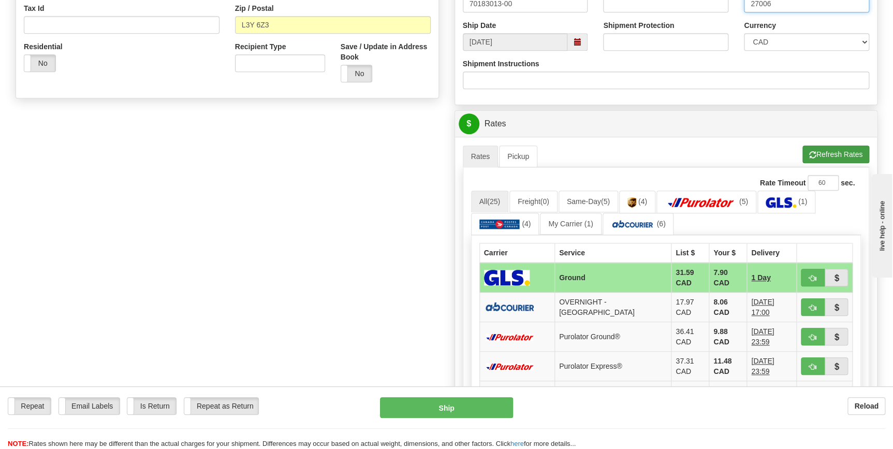
type input "27006"
click at [809, 152] on span "button" at bounding box center [812, 155] width 7 height 7
click at [813, 304] on span "button" at bounding box center [812, 307] width 7 height 7
type input "4"
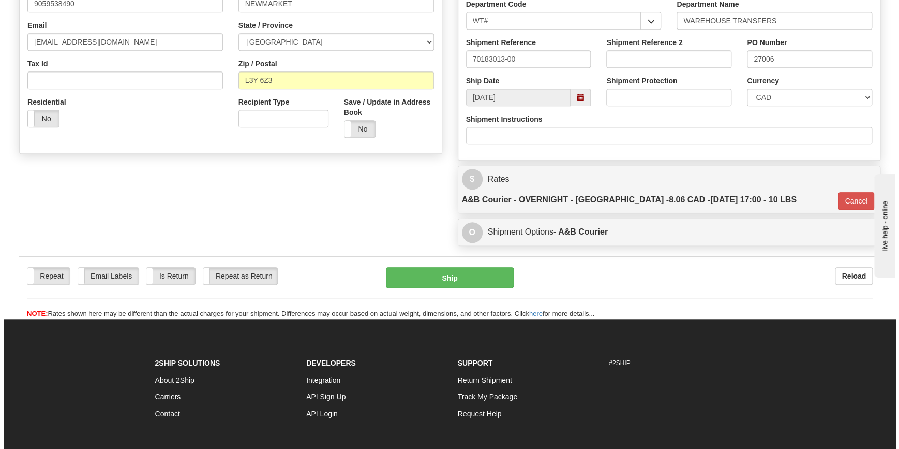
scroll to position [282, 0]
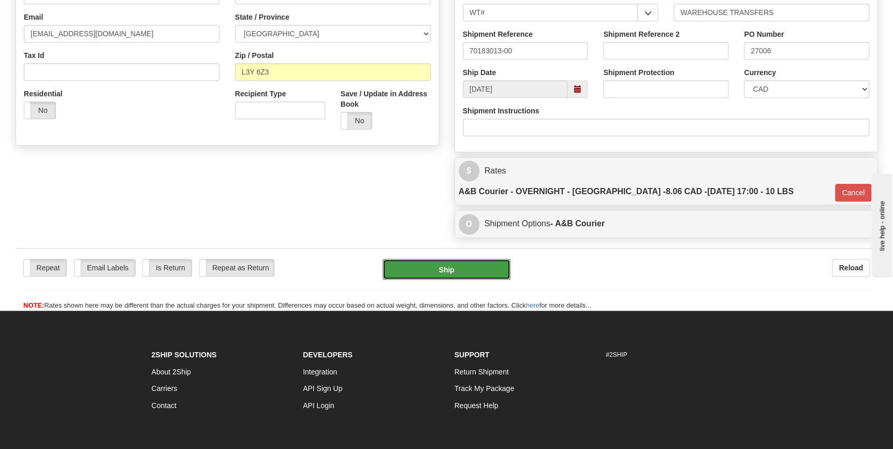
click at [474, 259] on button "Ship" at bounding box center [446, 269] width 128 height 21
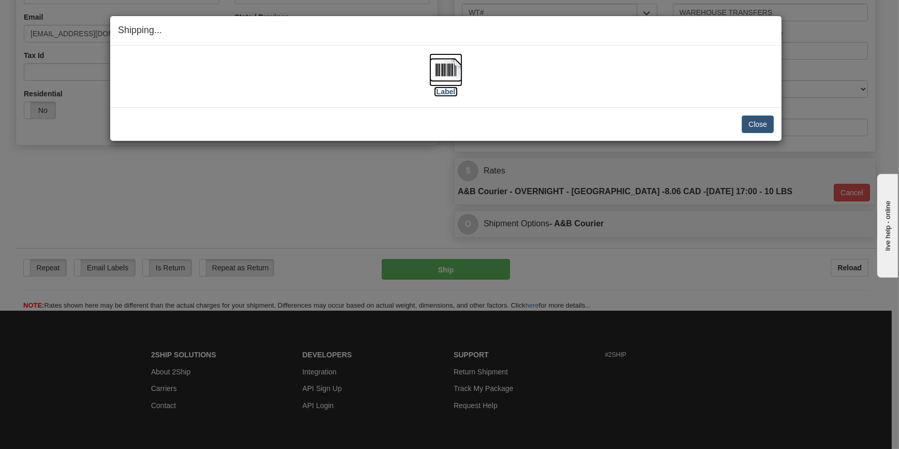
click at [452, 91] on label "[Label]" at bounding box center [446, 91] width 24 height 10
